Goal: Task Accomplishment & Management: Use online tool/utility

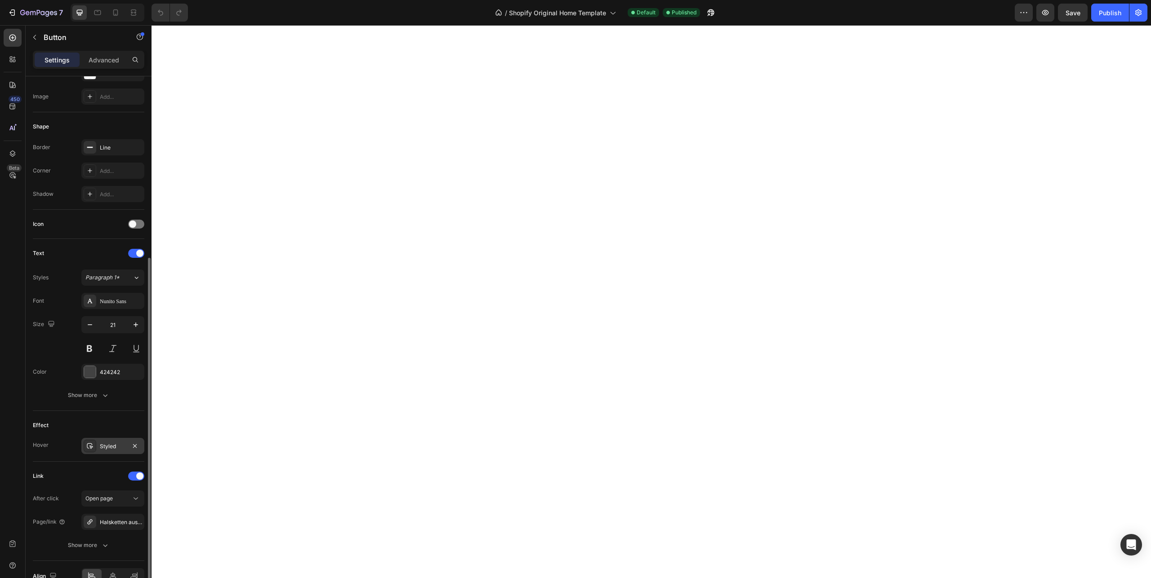
scroll to position [185, 0]
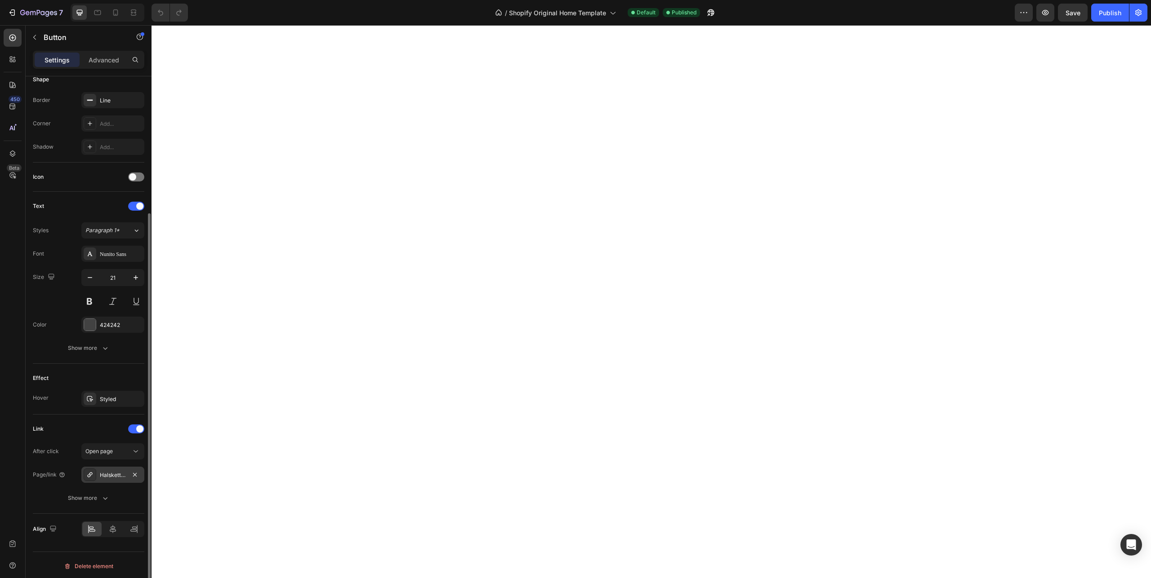
click at [115, 473] on div "Halsketten aus Gold" at bounding box center [113, 475] width 26 height 8
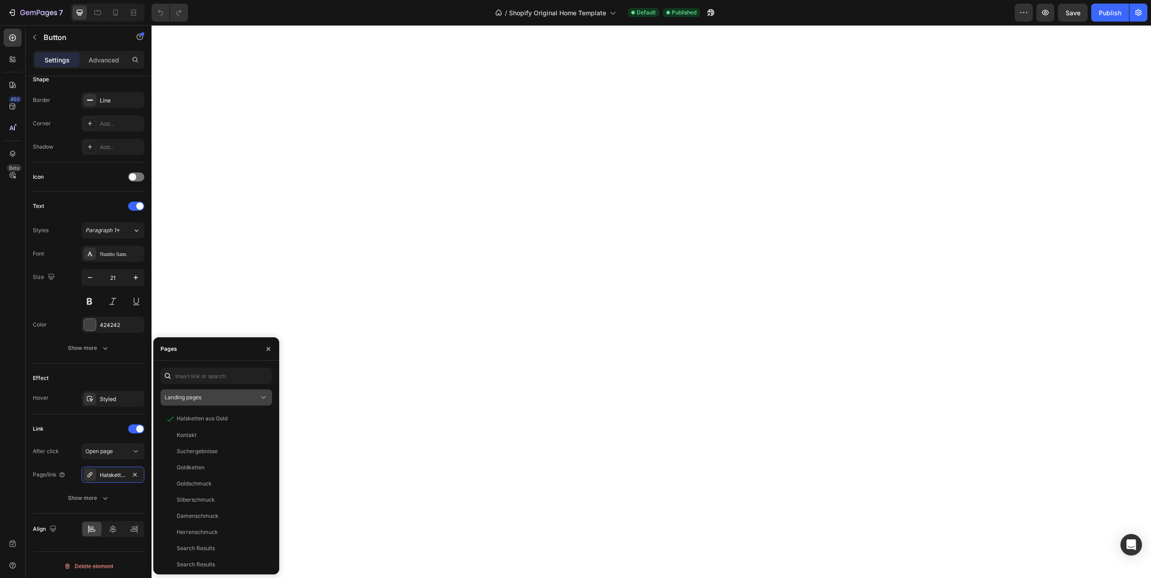
click at [211, 398] on div "Landing pages" at bounding box center [211, 398] width 94 height 8
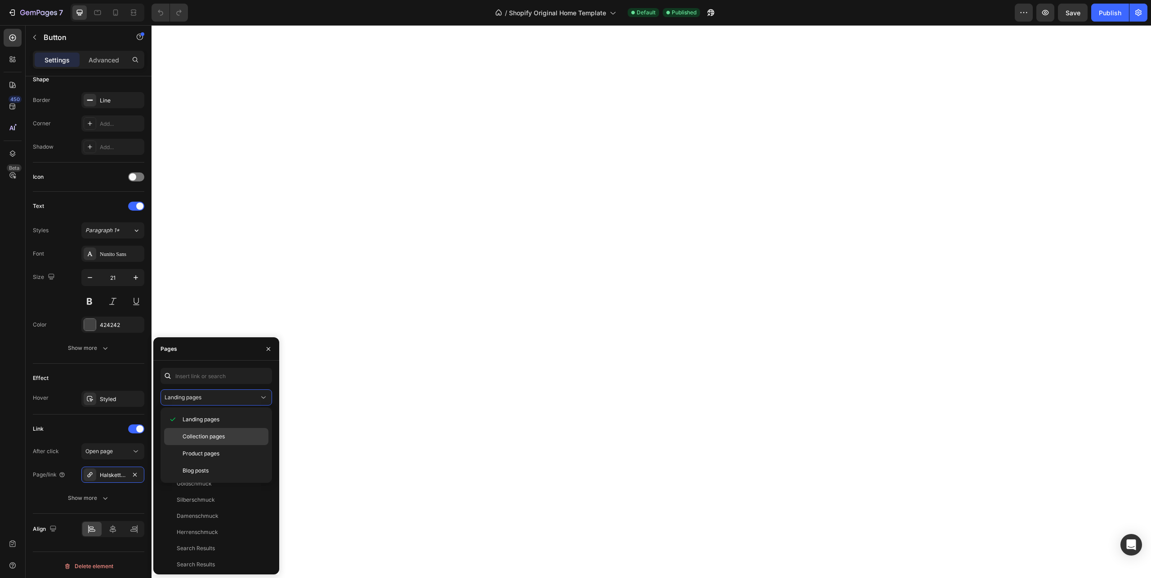
click at [202, 436] on span "Collection pages" at bounding box center [203, 437] width 42 height 8
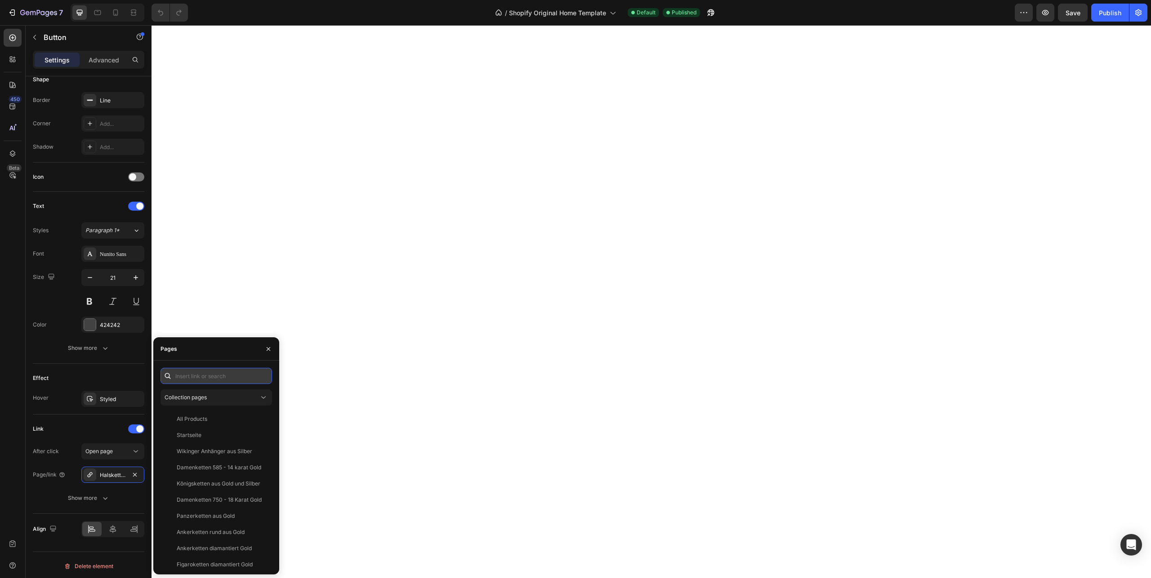
click at [211, 378] on input "text" at bounding box center [215, 376] width 111 height 16
type input "halsketten"
click at [218, 469] on div "Halsketten aus Gold" at bounding box center [202, 468] width 51 height 8
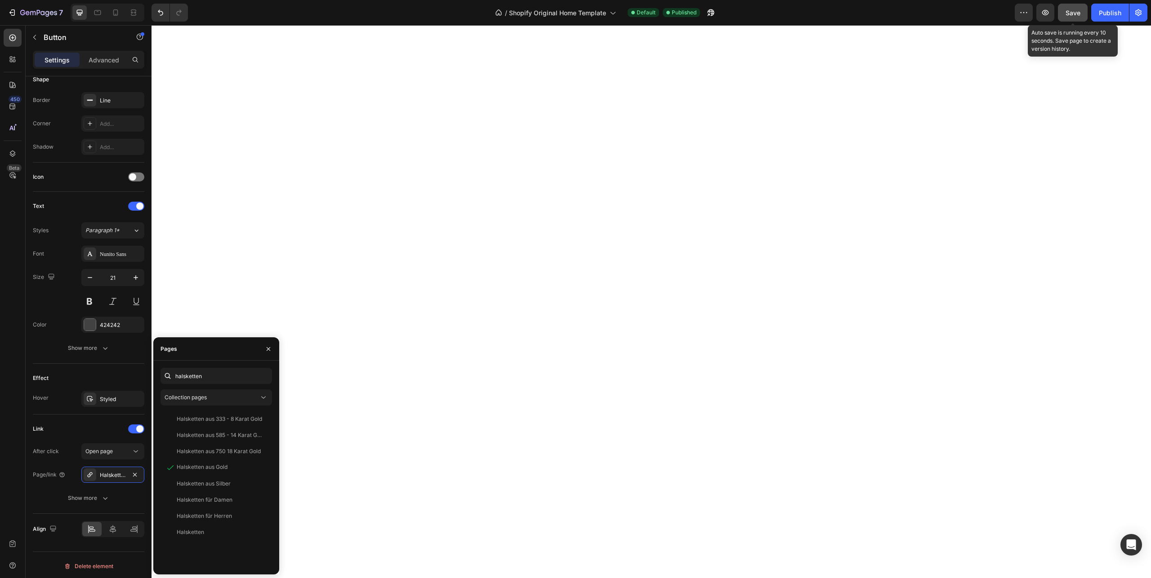
click at [1075, 13] on span "Save" at bounding box center [1072, 13] width 15 height 8
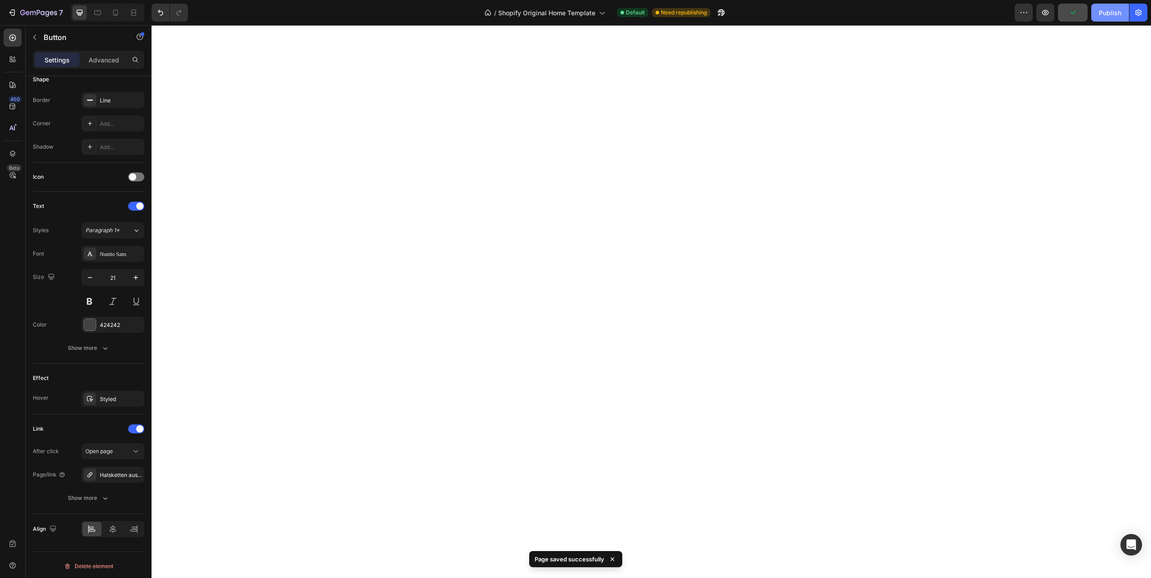
click at [1111, 13] on div "Publish" at bounding box center [1109, 12] width 22 height 9
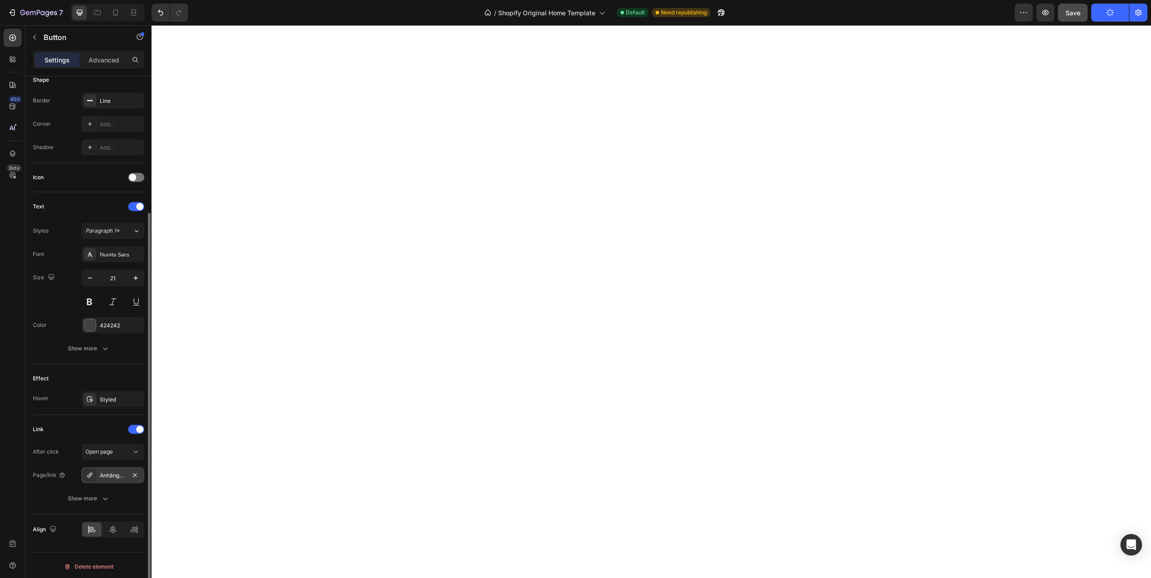
click at [110, 473] on div "Anhänger aus Gold" at bounding box center [113, 476] width 26 height 8
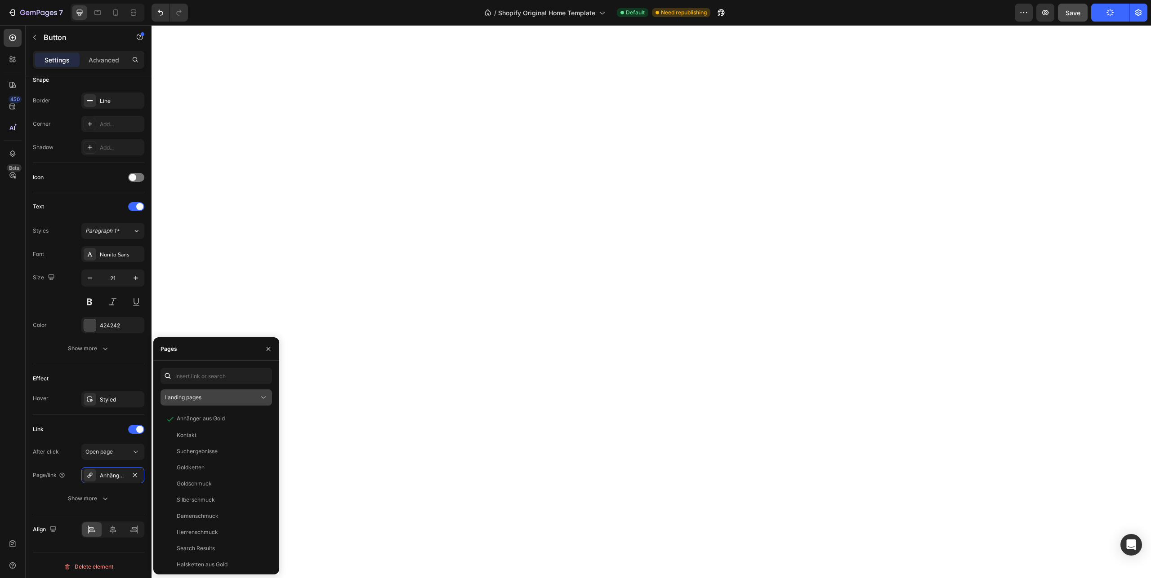
click at [200, 396] on span "Landing pages" at bounding box center [182, 397] width 37 height 7
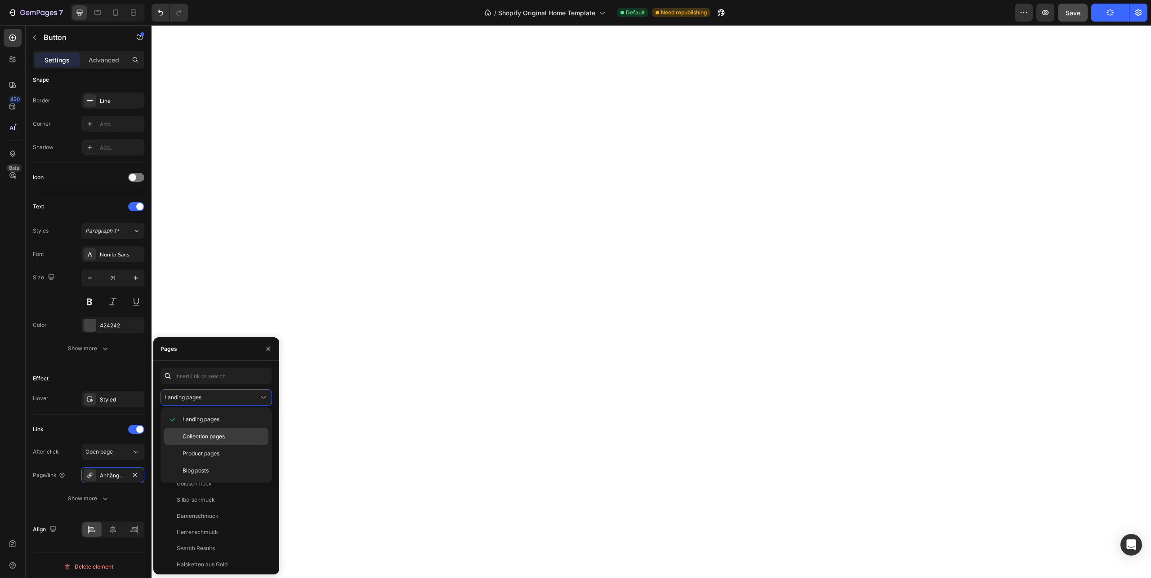
click at [208, 439] on span "Collection pages" at bounding box center [203, 437] width 42 height 8
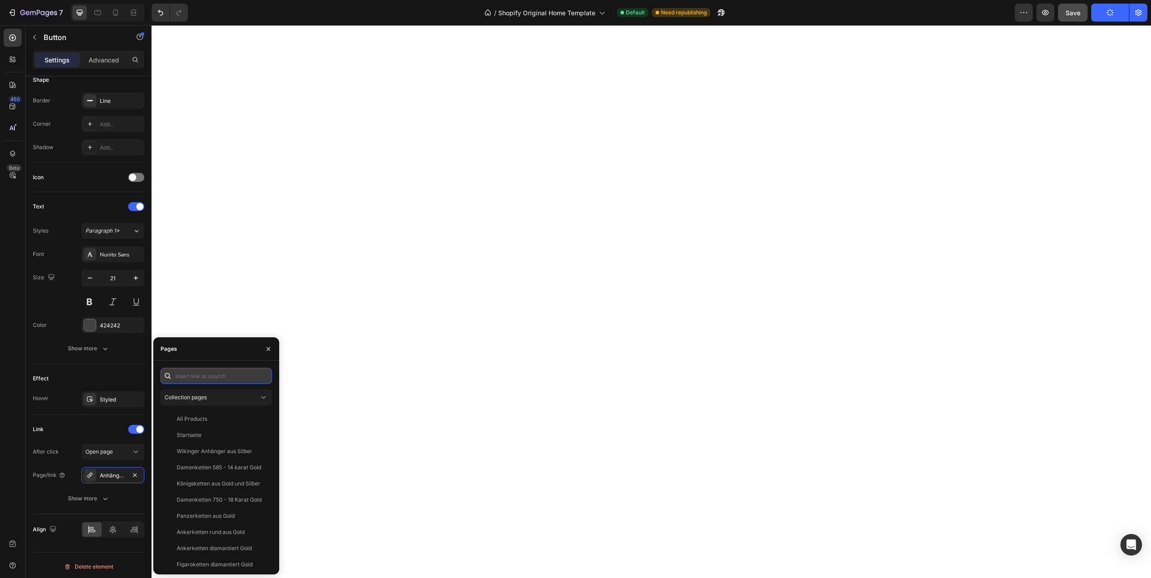
click at [197, 377] on input "text" at bounding box center [215, 376] width 111 height 16
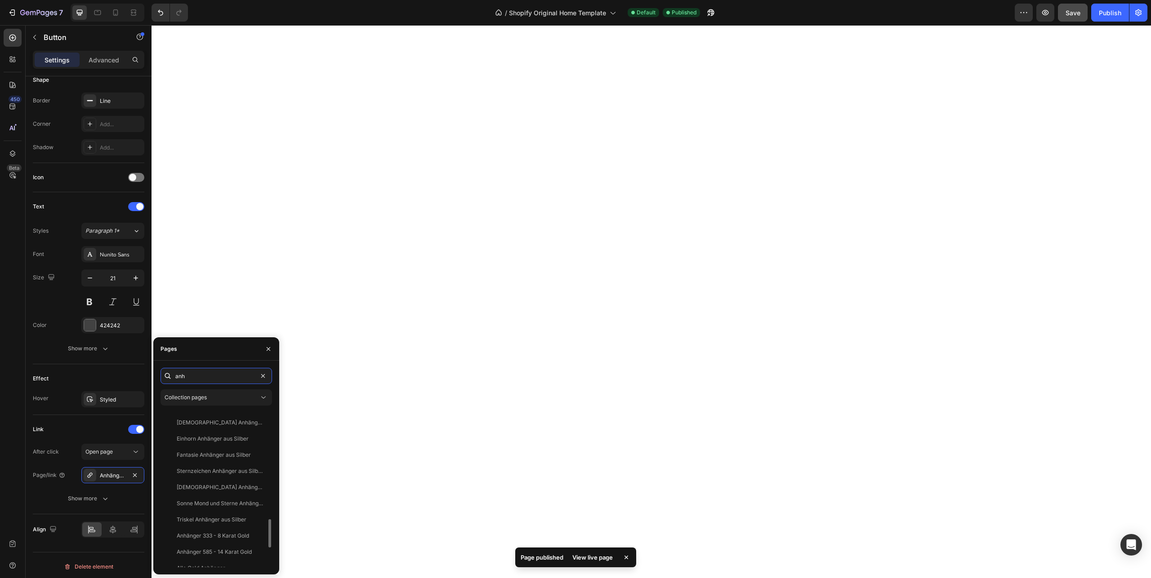
scroll to position [701, 0]
type input "anh"
click at [209, 528] on div "Anhänger aus Gold" at bounding box center [201, 527] width 48 height 8
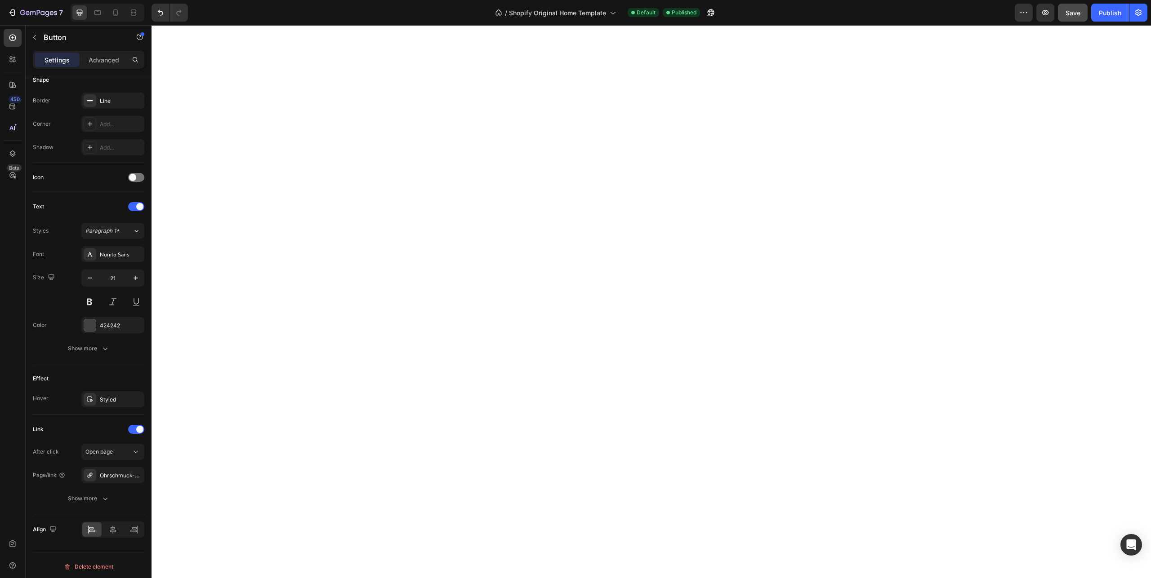
scroll to position [184, 0]
click at [120, 474] on div "Ohrschmuck-aus-gold" at bounding box center [113, 476] width 26 height 8
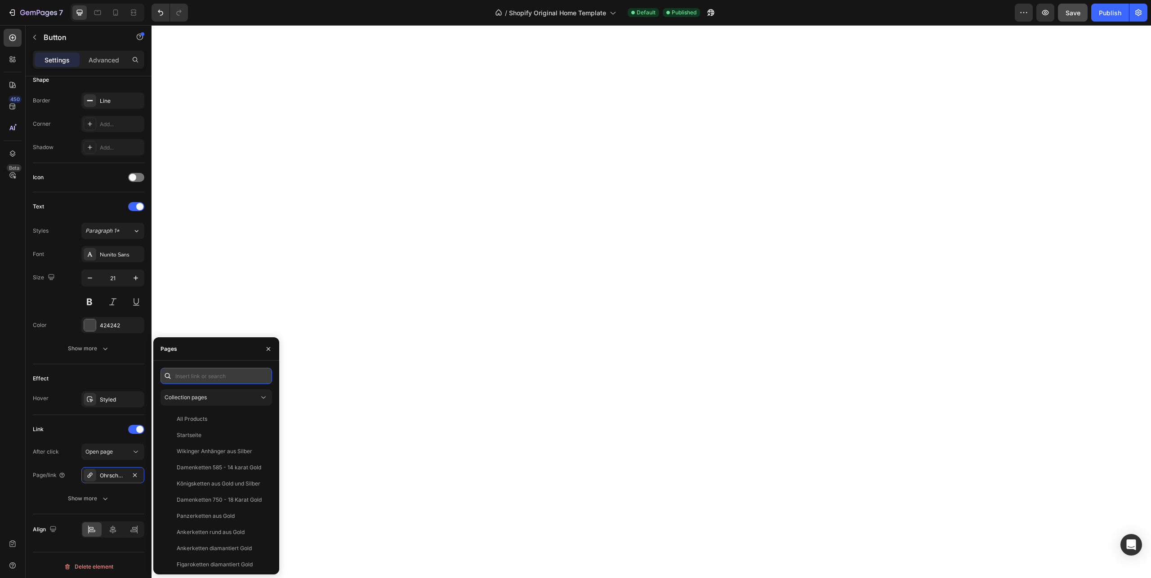
click at [210, 378] on input "text" at bounding box center [215, 376] width 111 height 16
type input "ohr"
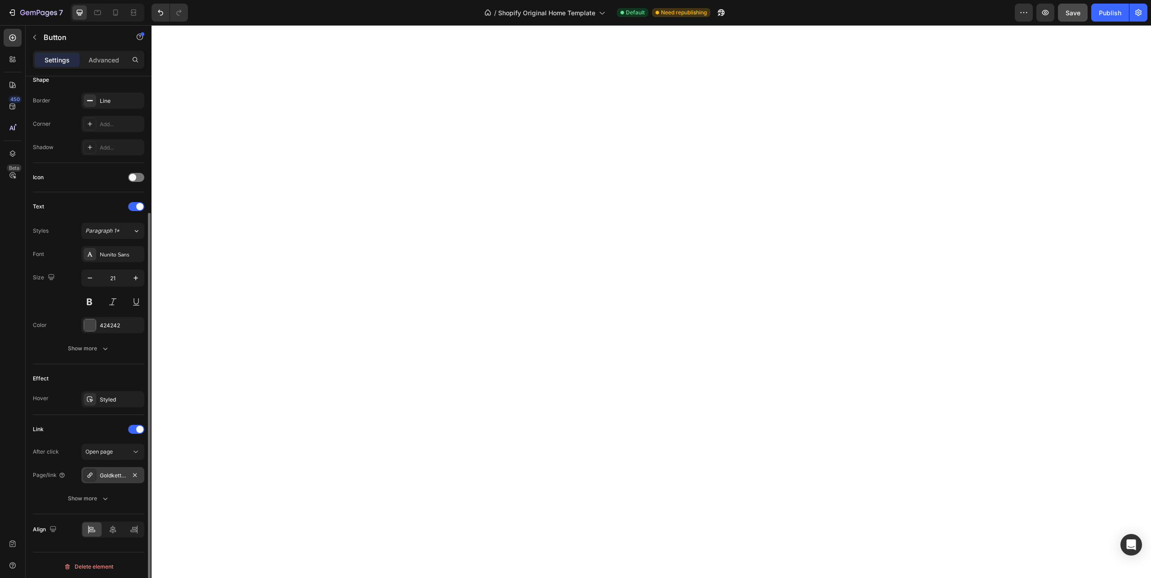
click at [111, 472] on div "Goldketten" at bounding box center [113, 476] width 26 height 8
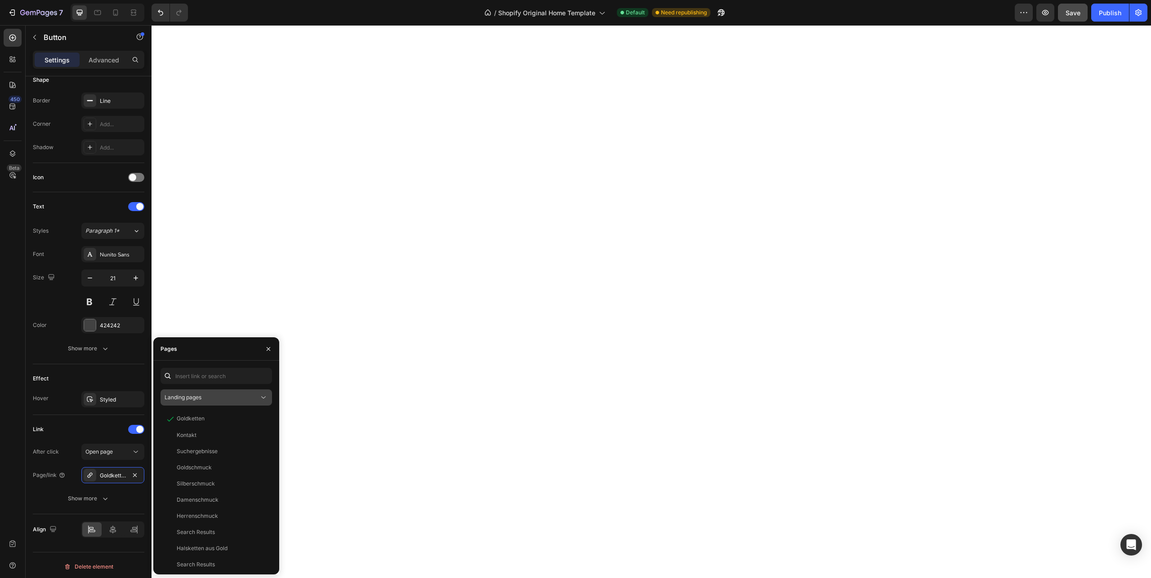
click at [201, 396] on span "Landing pages" at bounding box center [182, 397] width 37 height 7
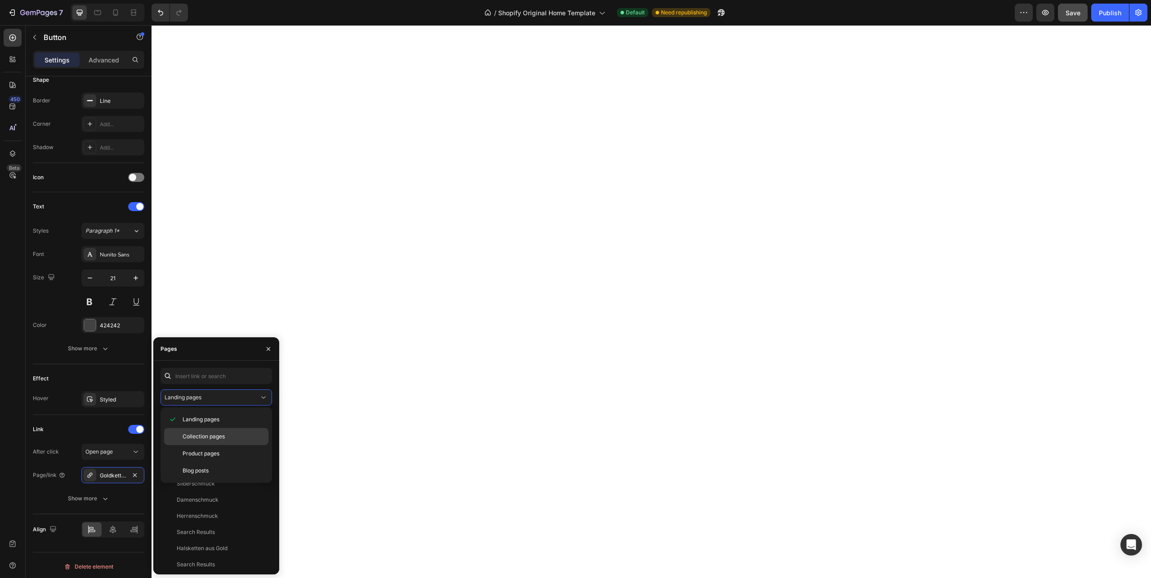
click at [200, 434] on span "Collection pages" at bounding box center [203, 437] width 42 height 8
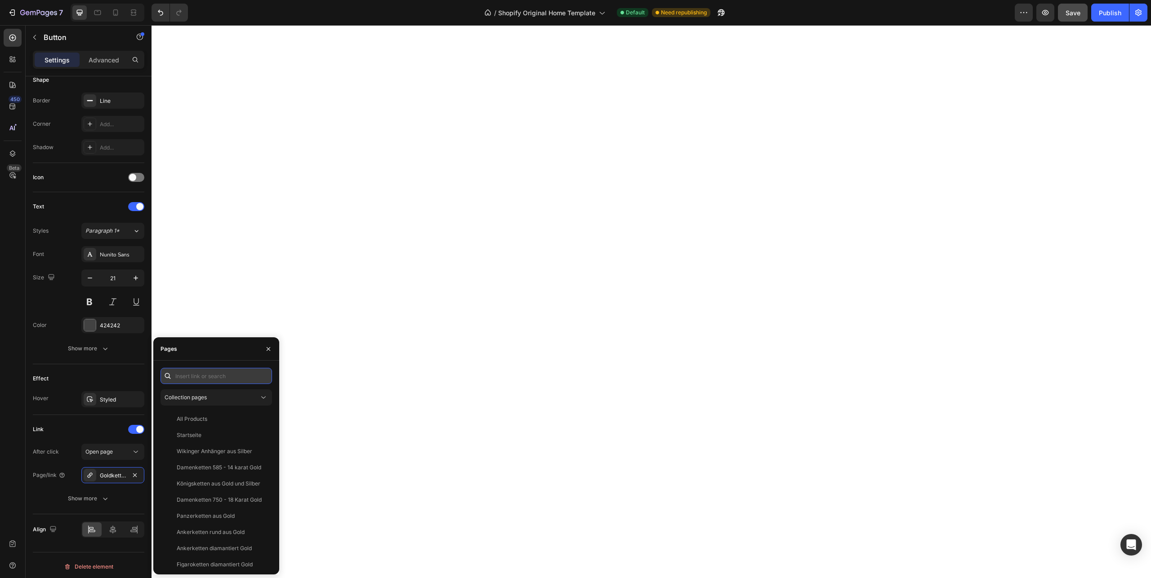
click at [201, 374] on input "text" at bounding box center [215, 376] width 111 height 16
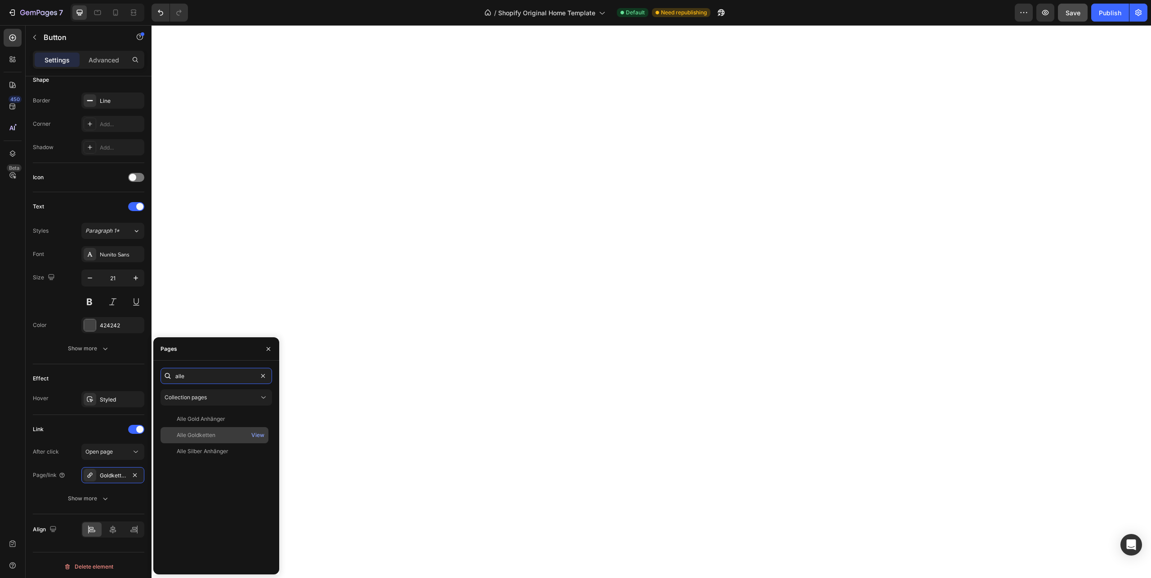
type input "alle"
click at [198, 434] on div "Alle Goldketten" at bounding box center [196, 435] width 39 height 8
click at [1078, 10] on span "Save" at bounding box center [1072, 13] width 15 height 8
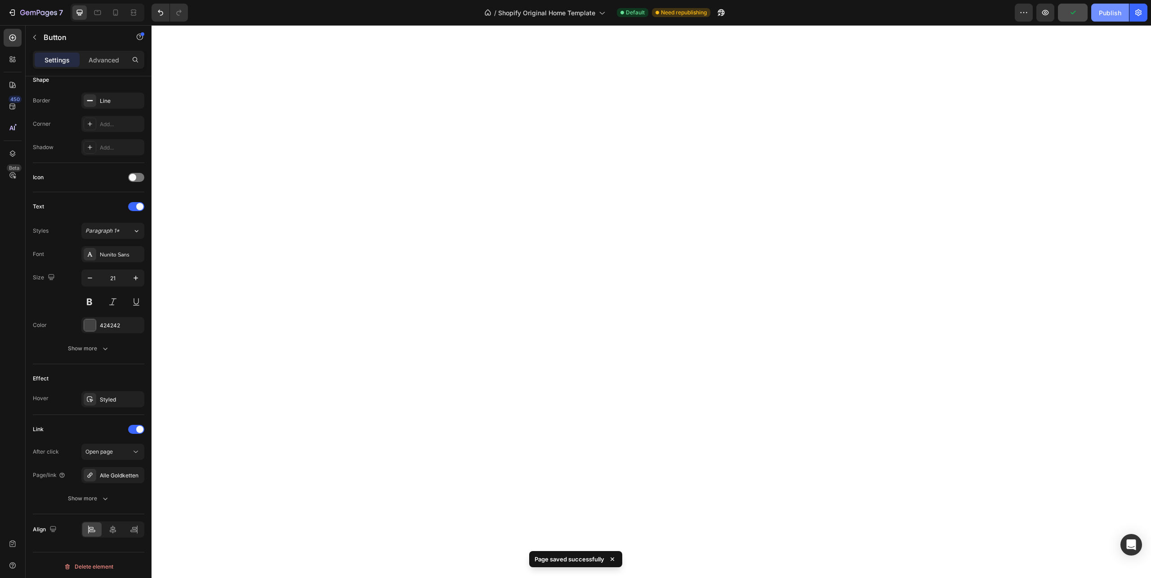
click at [1105, 13] on div "Publish" at bounding box center [1109, 12] width 22 height 9
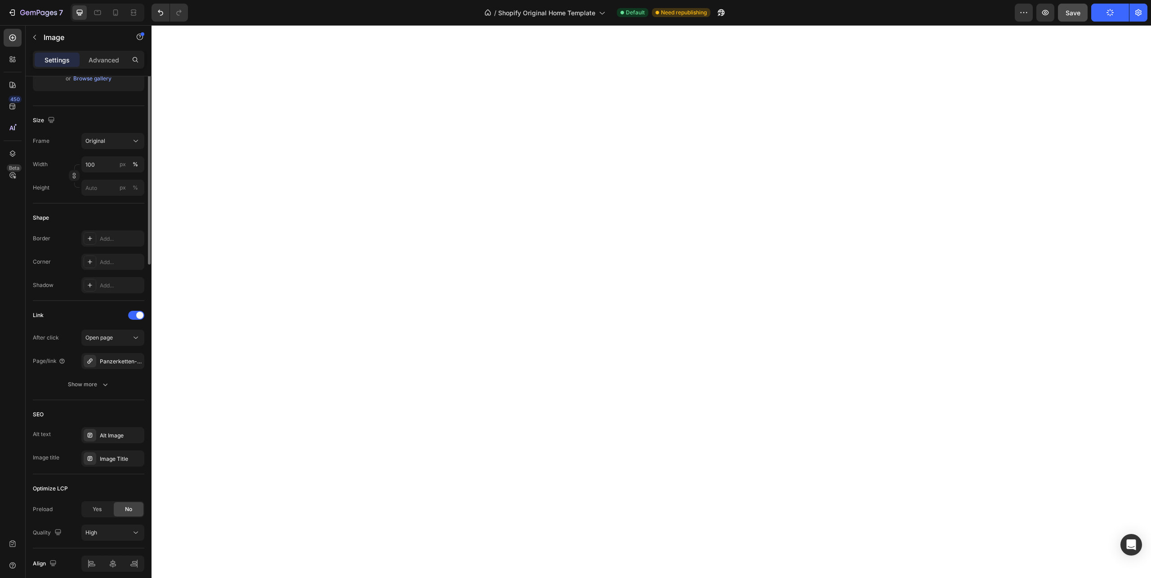
scroll to position [0, 0]
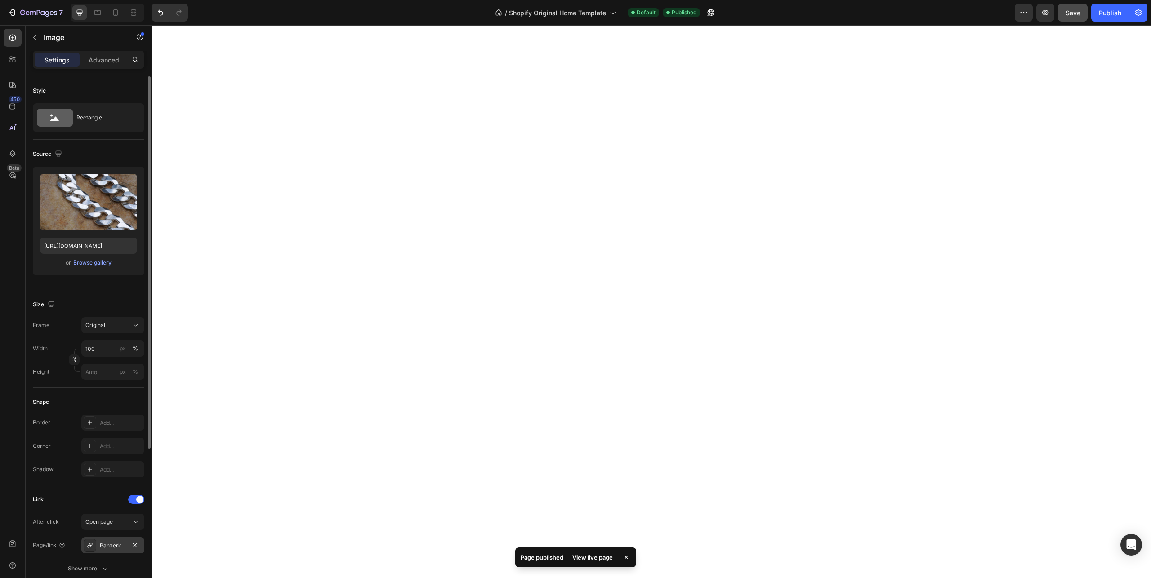
click at [112, 549] on div "Panzerketten-aus-silber" at bounding box center [113, 546] width 26 height 8
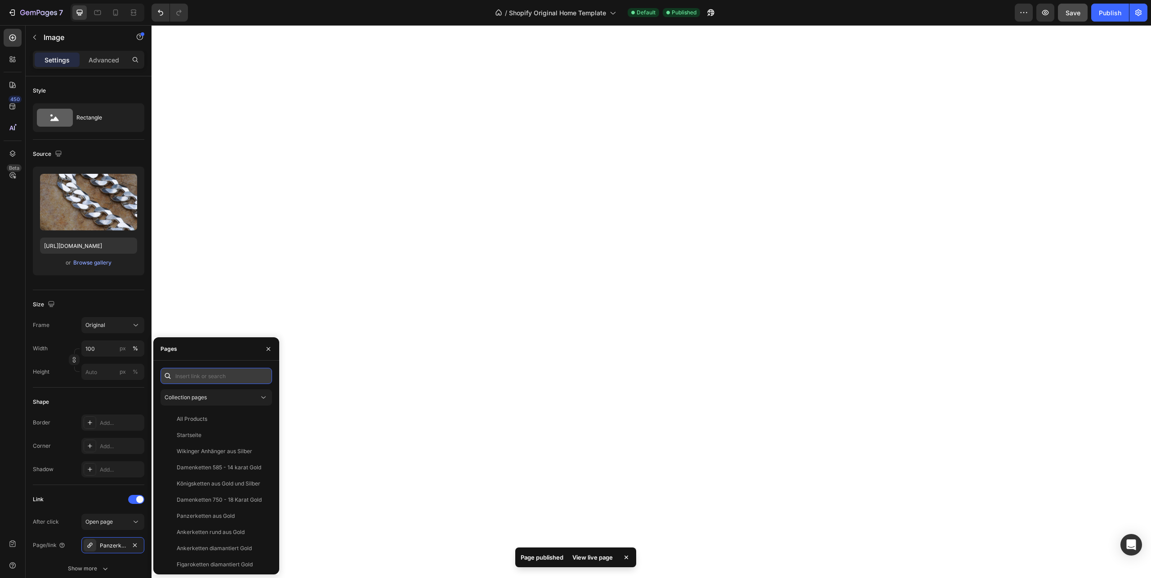
click at [192, 370] on input "text" at bounding box center [215, 376] width 111 height 16
type input "ö"
type input "panzer"
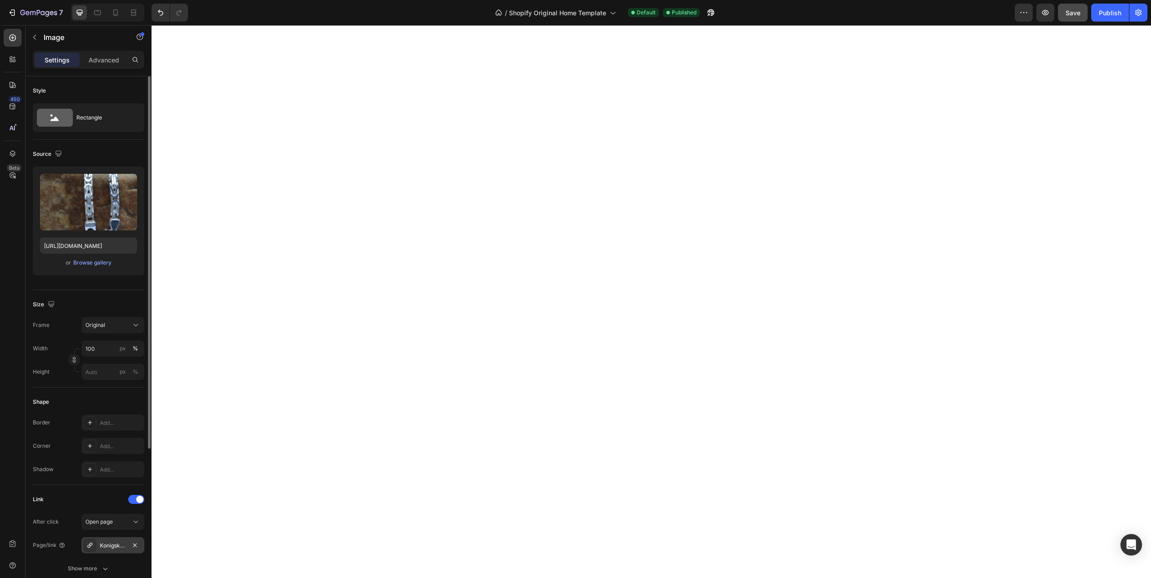
click at [104, 546] on div "Konigsketten-aus-silber" at bounding box center [113, 546] width 26 height 8
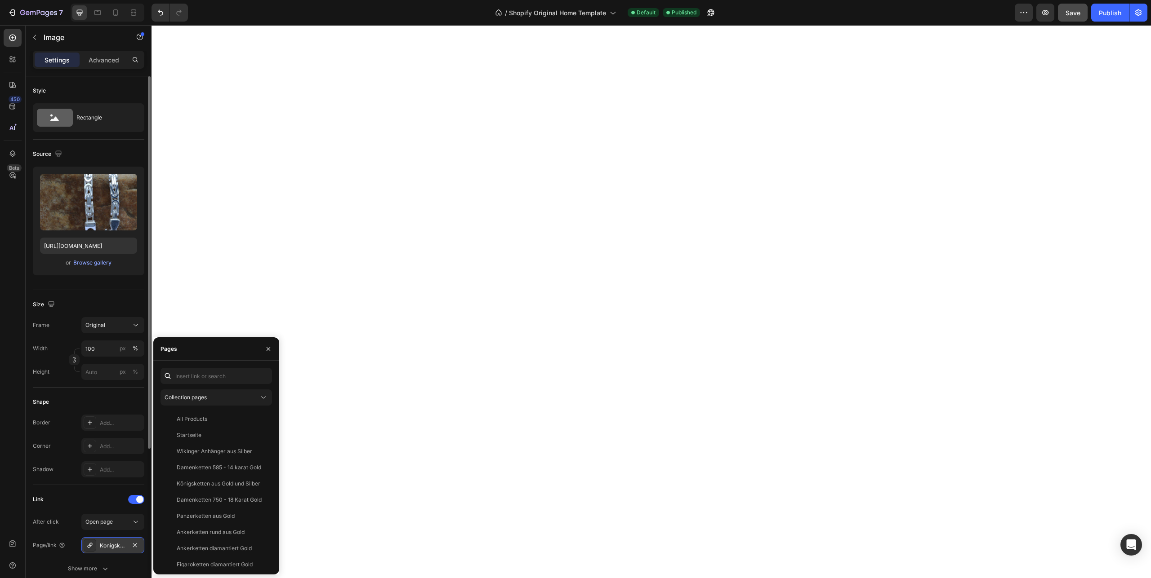
click at [88, 544] on icon at bounding box center [89, 545] width 7 height 7
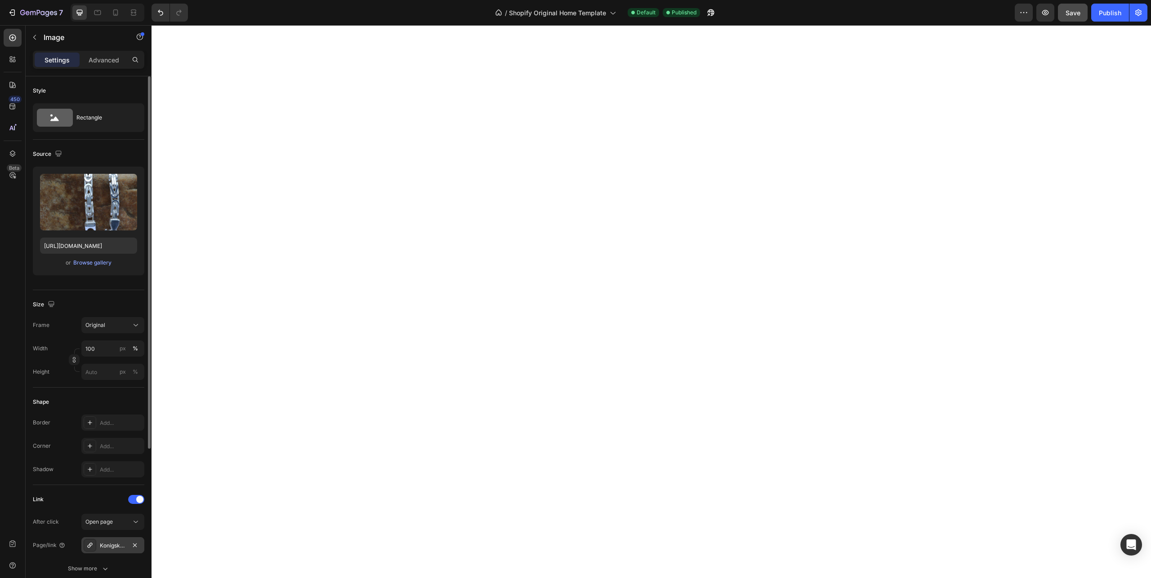
click at [88, 544] on icon at bounding box center [89, 545] width 7 height 7
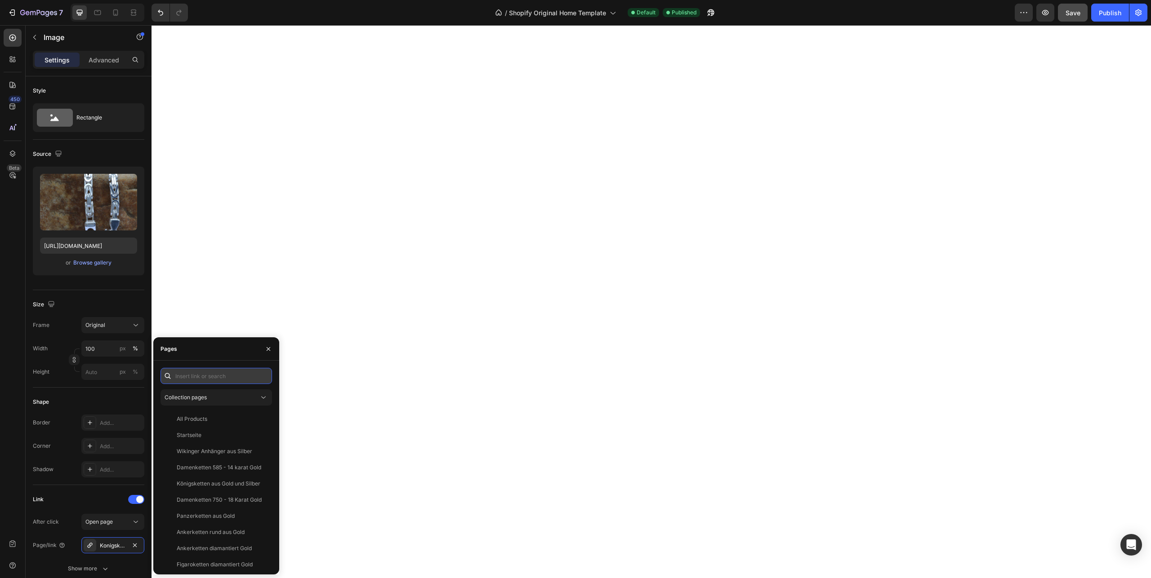
click at [222, 376] on input "text" at bounding box center [215, 376] width 111 height 16
type input "köni"
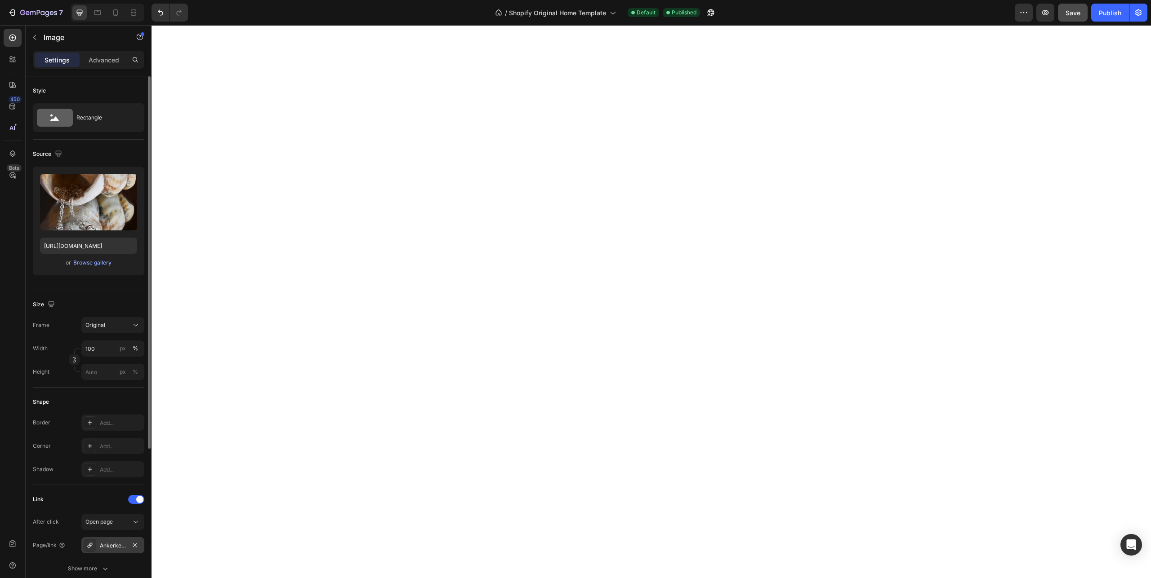
click at [111, 542] on div "Ankerketten-rund-aus-silber" at bounding box center [113, 546] width 26 height 8
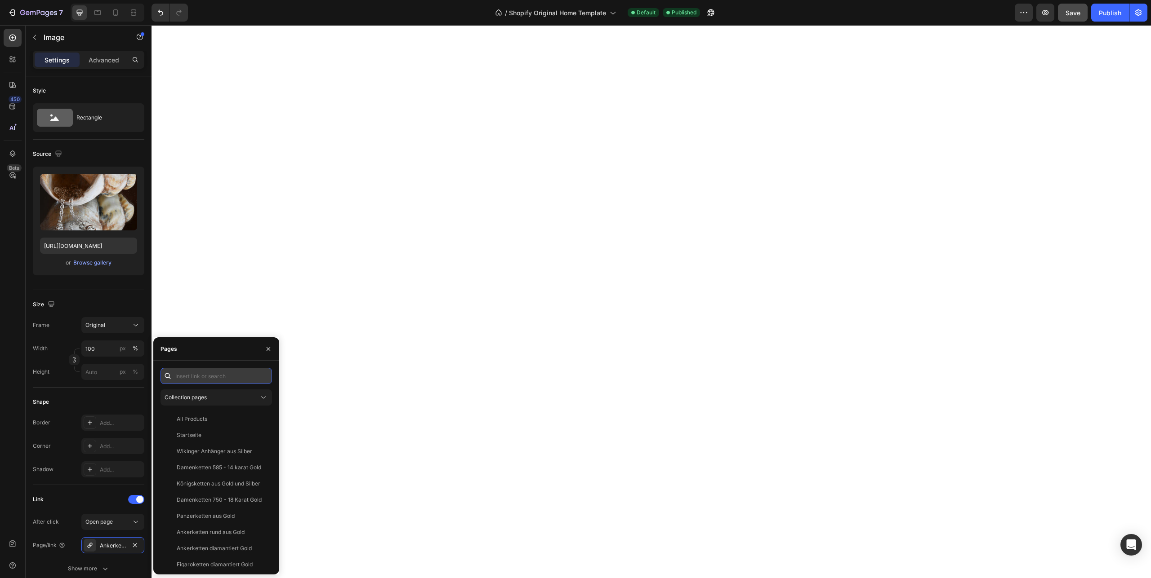
click at [189, 373] on input "text" at bounding box center [215, 376] width 111 height 16
type input "anker"
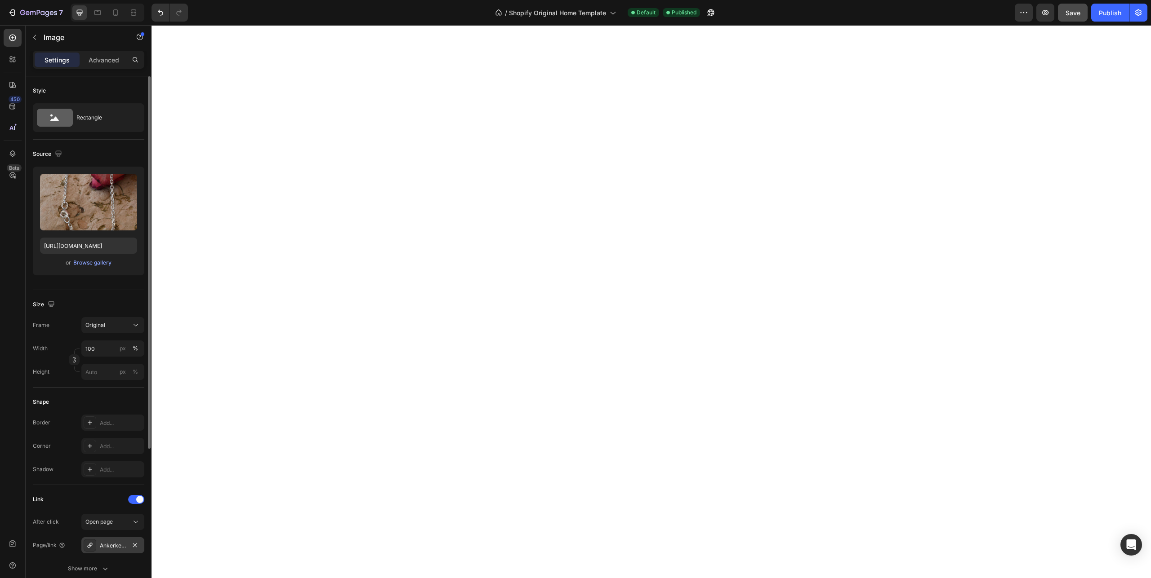
click at [110, 550] on div "Ankerketten-diamantiert-aus-silber" at bounding box center [112, 546] width 63 height 16
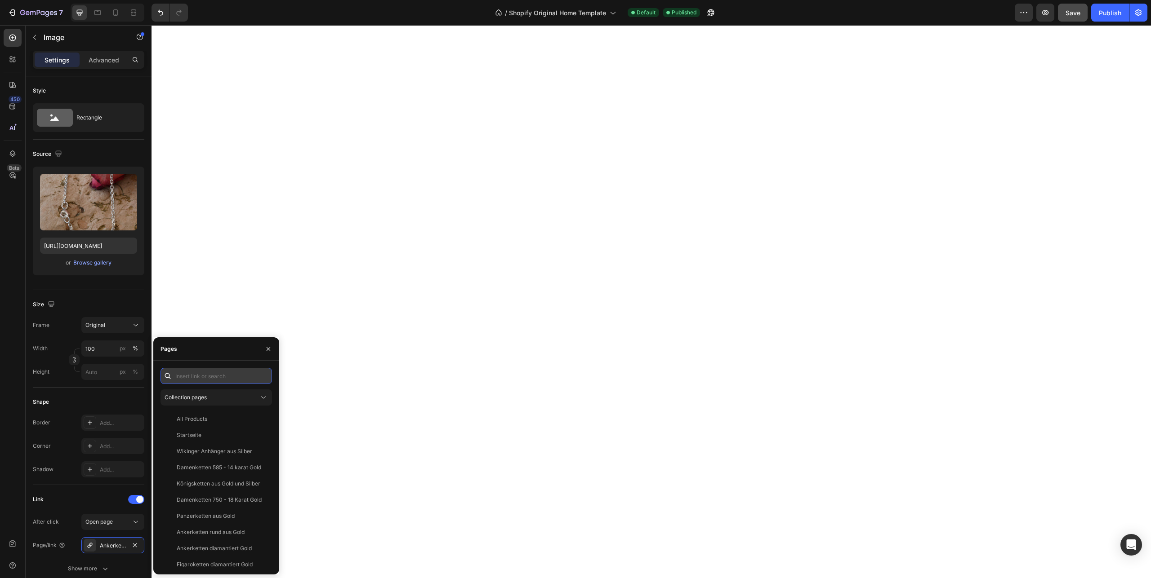
click at [196, 373] on input "text" at bounding box center [215, 376] width 111 height 16
type input "anker"
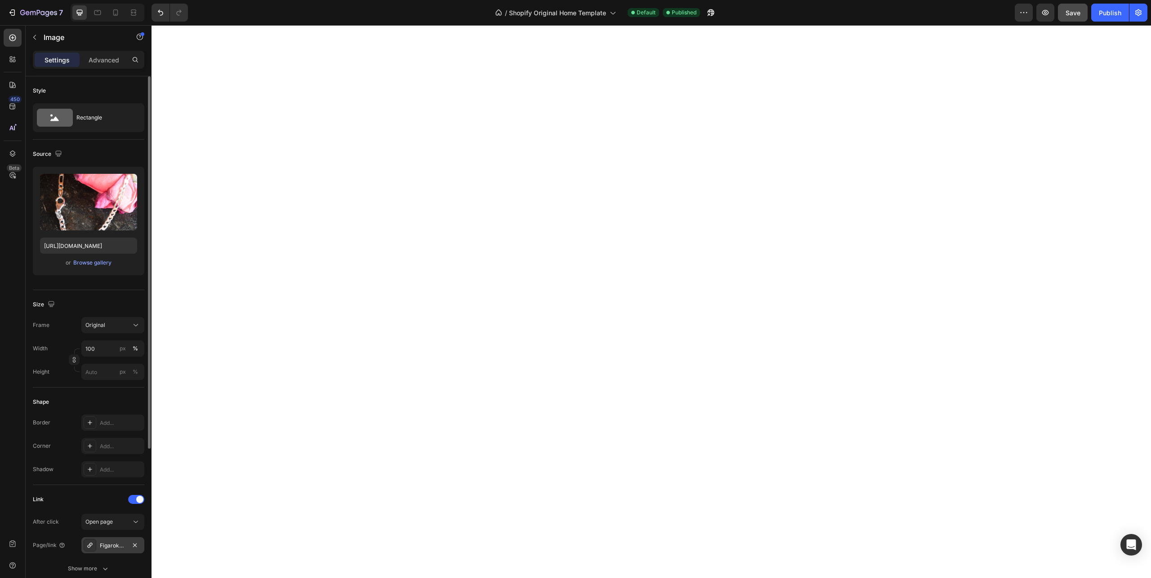
click at [117, 541] on div "Figaroketten-aus-silber" at bounding box center [112, 546] width 63 height 16
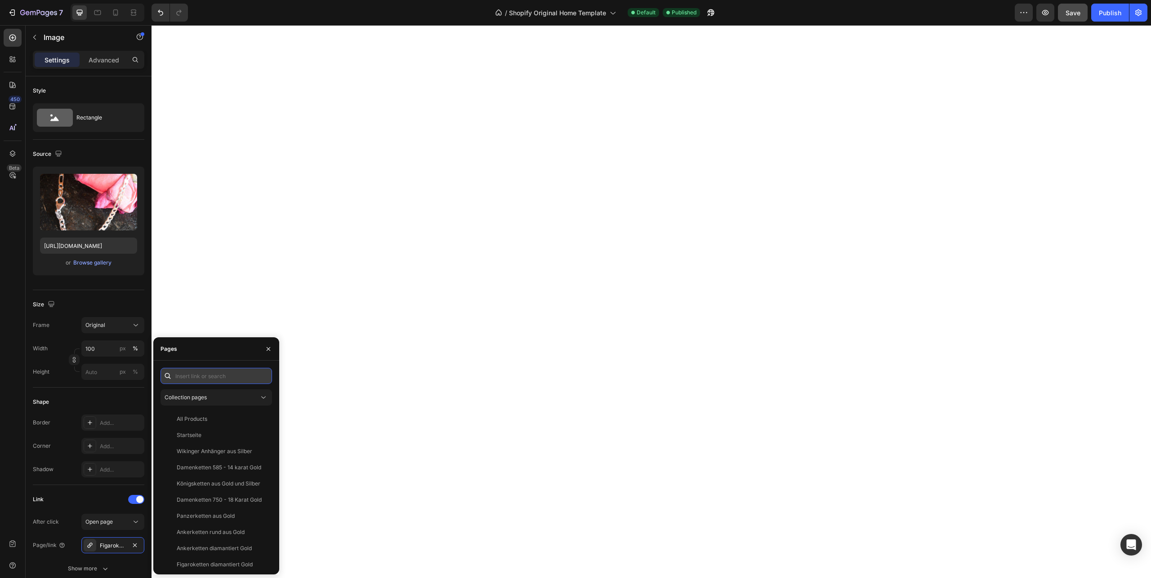
click at [218, 379] on input "text" at bounding box center [215, 376] width 111 height 16
type input "fi"
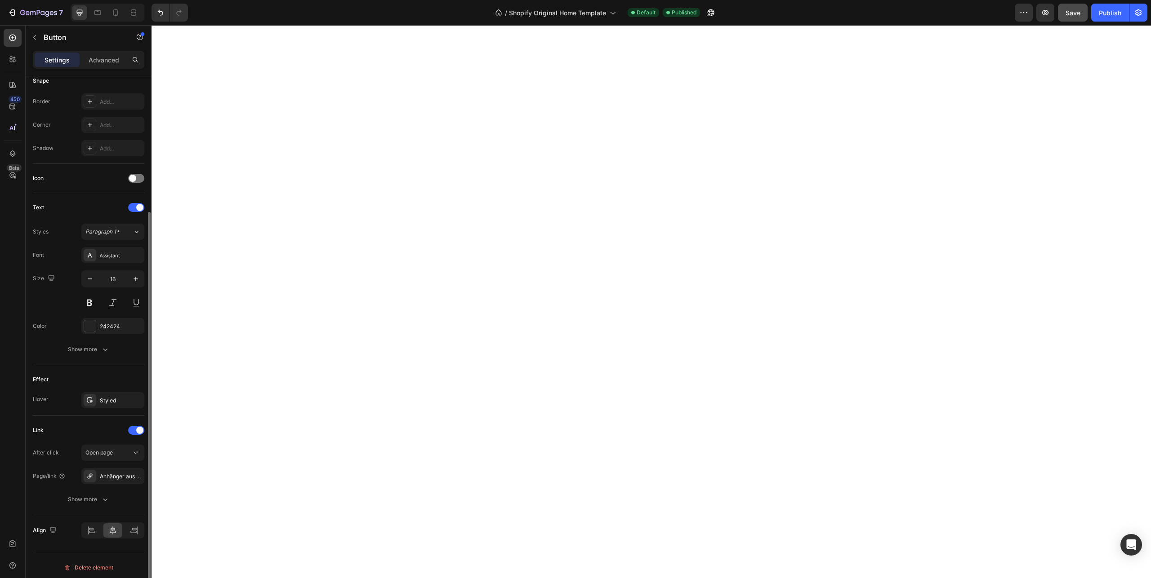
scroll to position [185, 0]
click at [114, 471] on div "Anhänger aus Gold" at bounding box center [113, 475] width 26 height 8
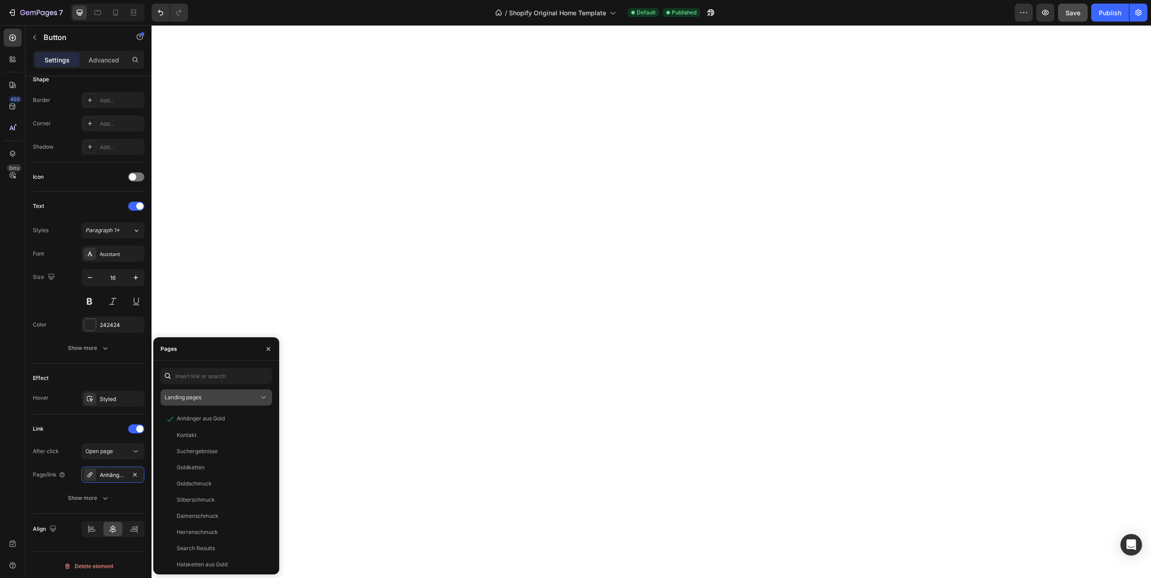
click at [205, 397] on div "Landing pages" at bounding box center [211, 398] width 94 height 8
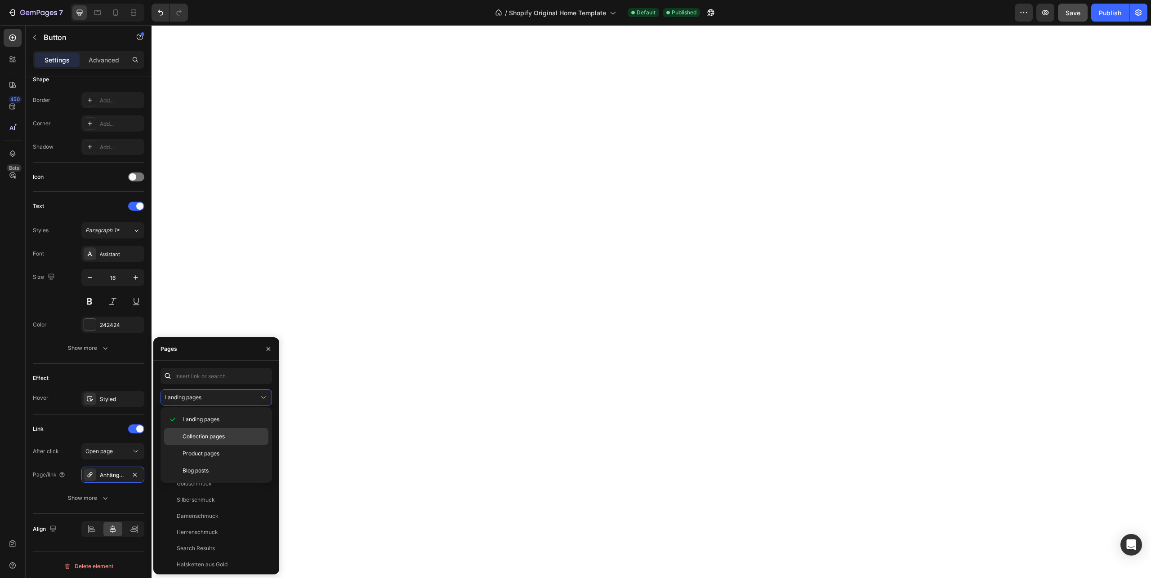
click at [191, 435] on span "Collection pages" at bounding box center [203, 437] width 42 height 8
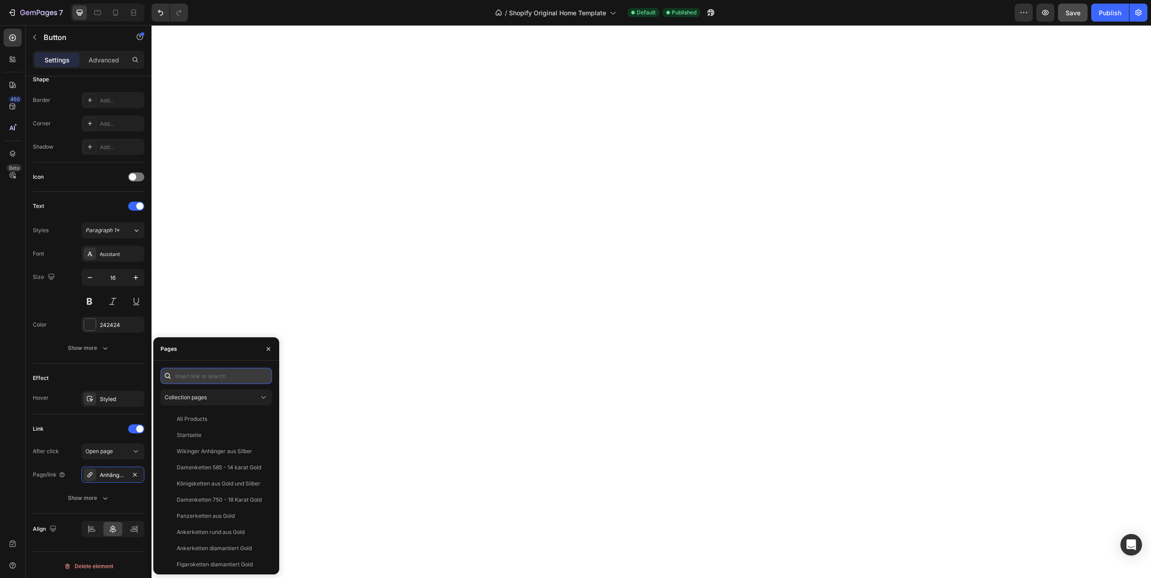
click at [195, 378] on input "text" at bounding box center [215, 376] width 111 height 16
type input "anhänger"
click at [219, 525] on div "Anhänger aus Gold" at bounding box center [201, 527] width 48 height 8
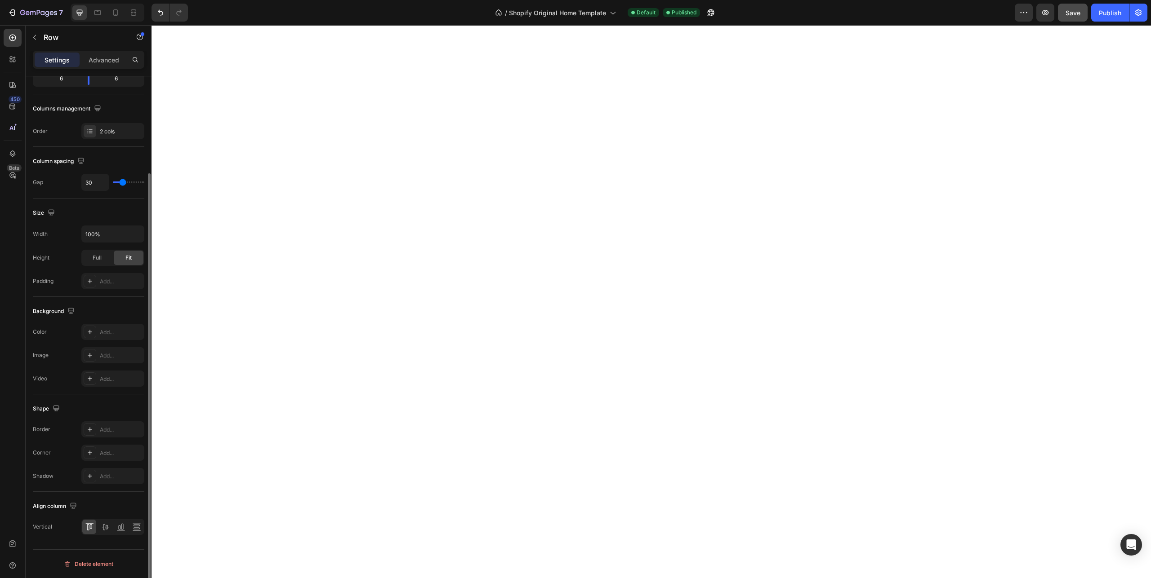
scroll to position [0, 0]
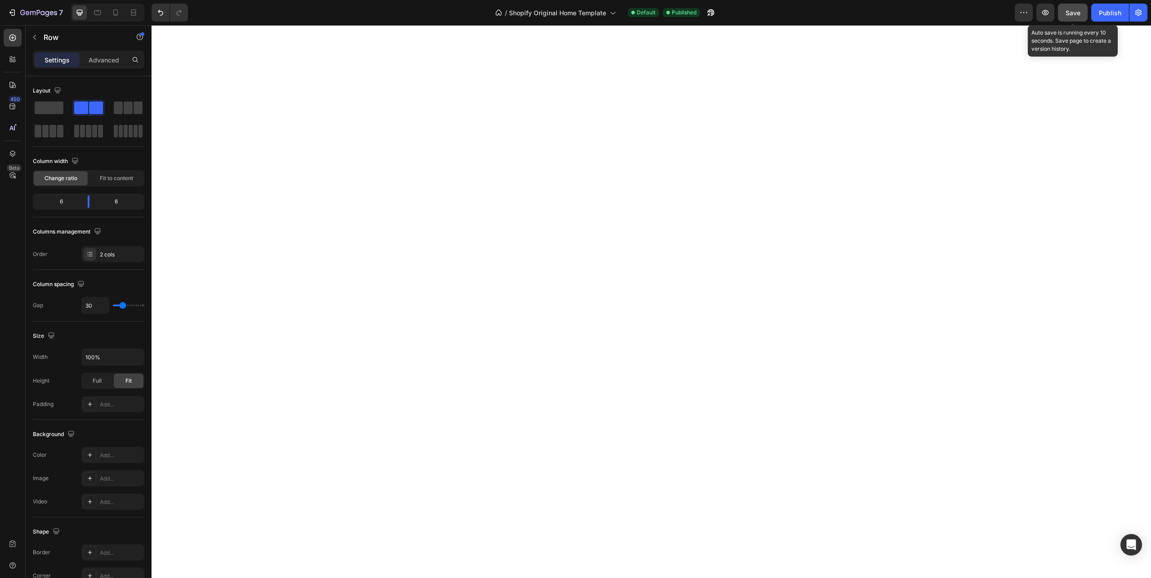
click at [1073, 16] on span "Save" at bounding box center [1072, 13] width 15 height 8
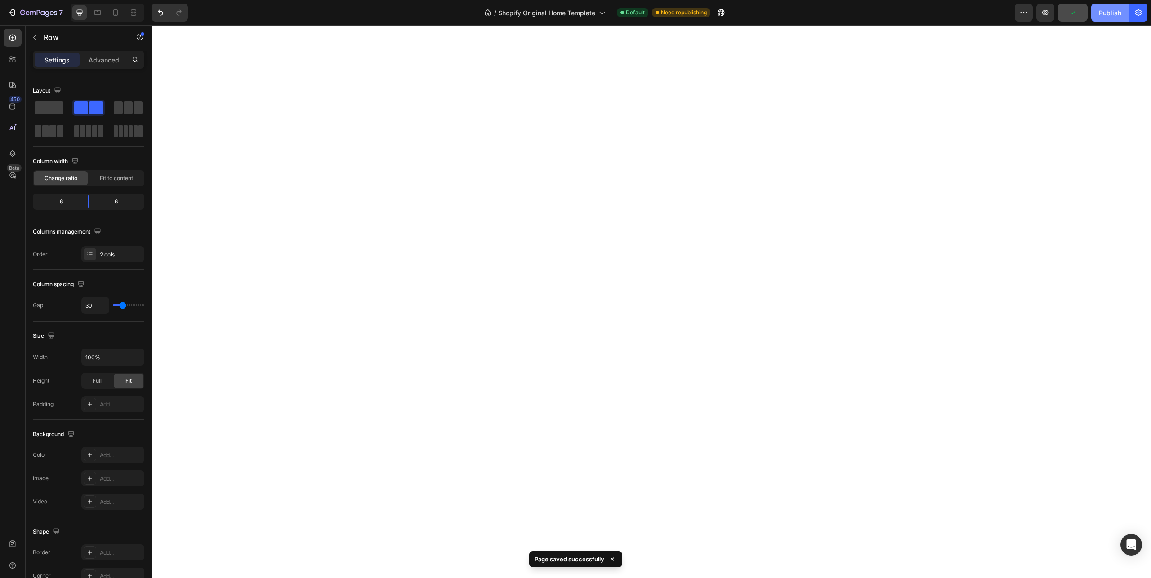
click at [1109, 13] on div "Publish" at bounding box center [1109, 12] width 22 height 9
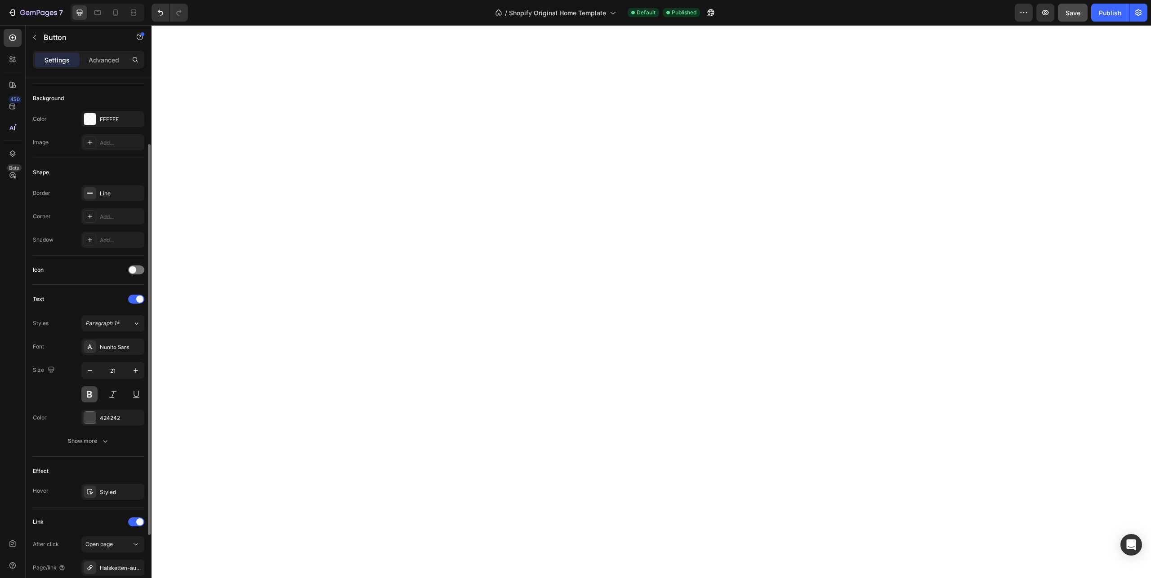
scroll to position [185, 0]
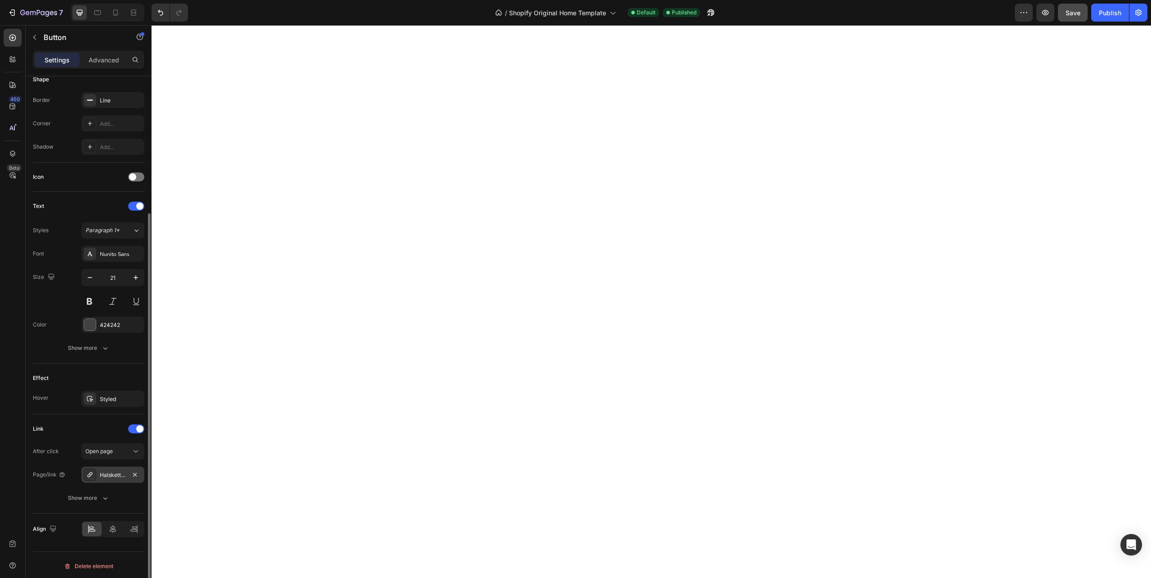
click at [118, 475] on div "Halsketten-aus-gold" at bounding box center [113, 475] width 26 height 8
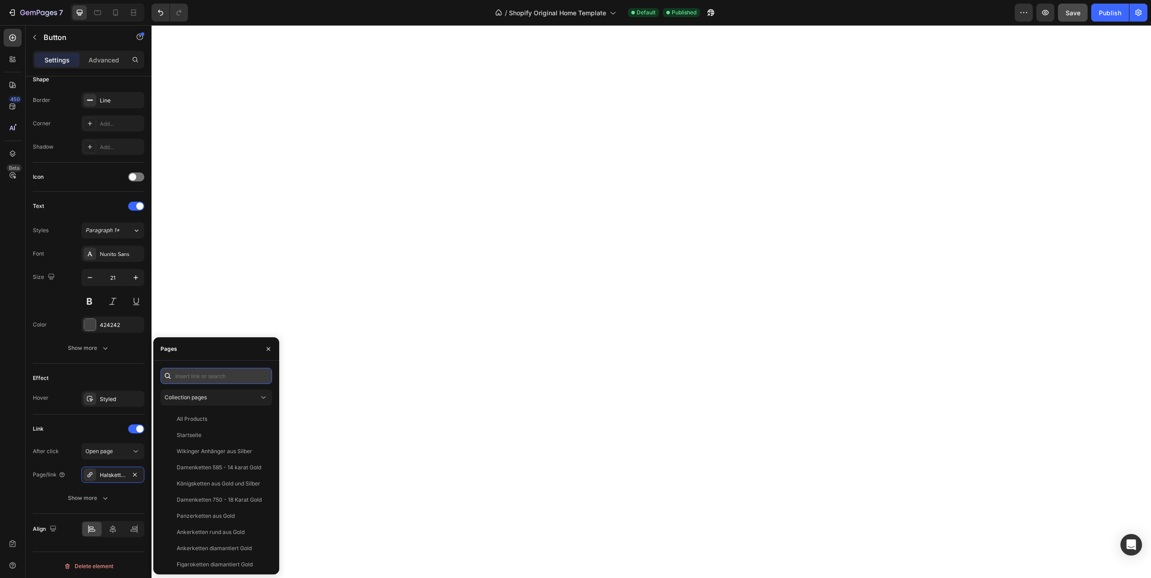
click at [196, 377] on input "text" at bounding box center [215, 376] width 111 height 16
type input "hals"
click at [192, 471] on div "Halsketten aus Gold" at bounding box center [202, 467] width 51 height 8
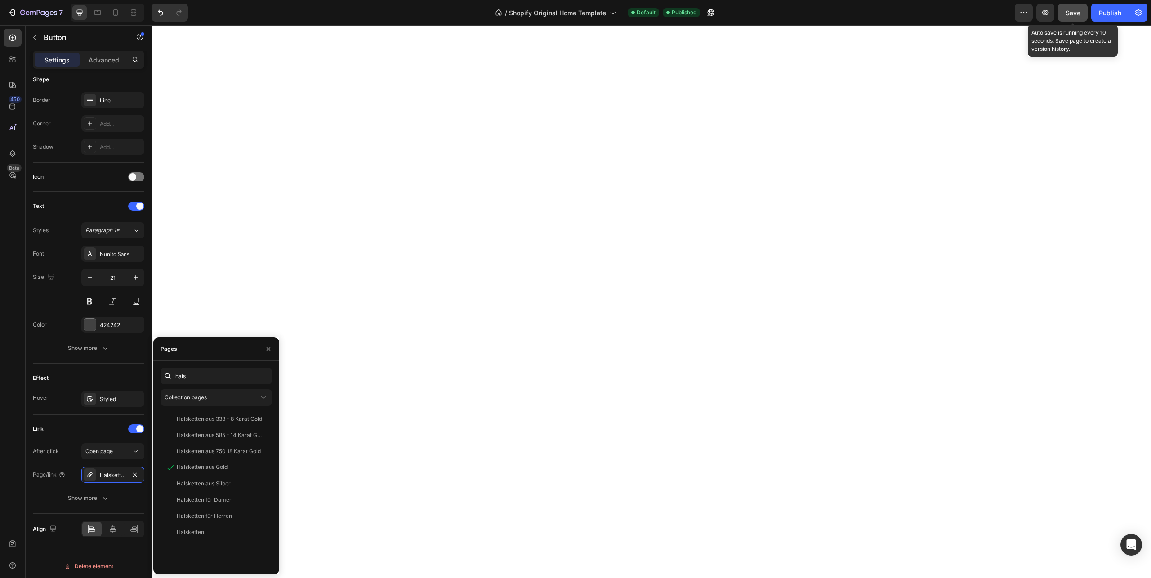
click at [1068, 11] on span "Save" at bounding box center [1072, 13] width 15 height 8
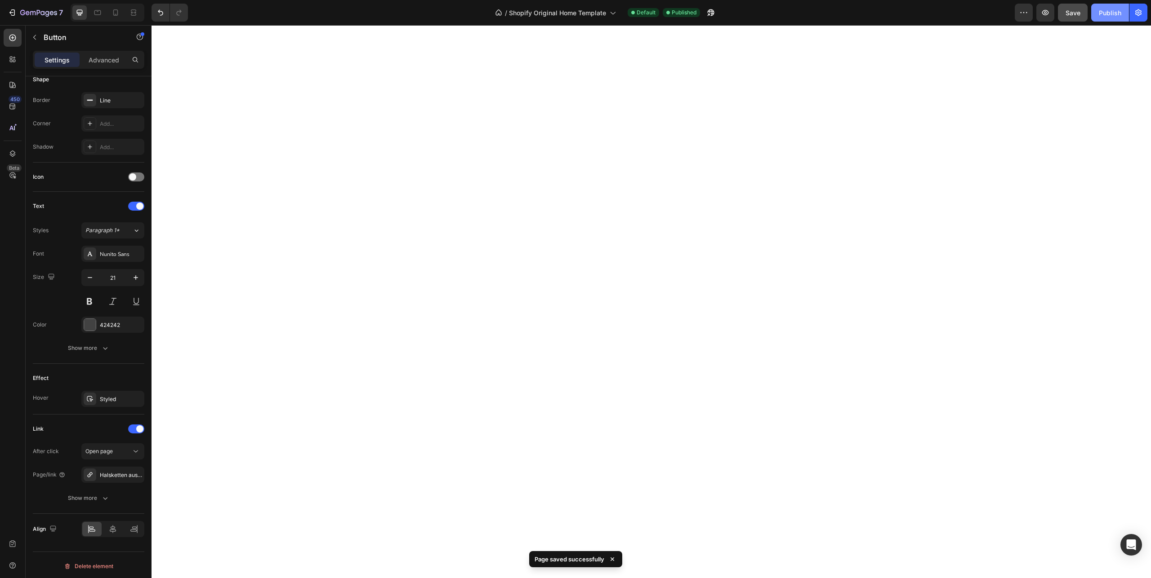
click at [1106, 11] on div "Publish" at bounding box center [1109, 12] width 22 height 9
